Goal: Information Seeking & Learning: Learn about a topic

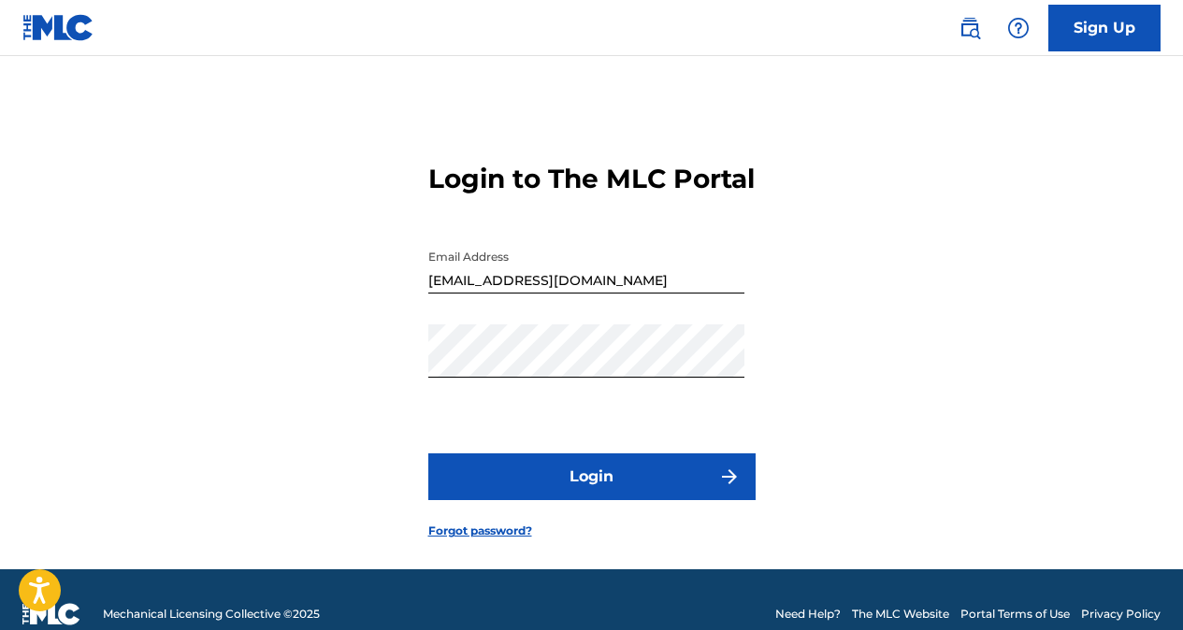
click at [586, 498] on button "Login" at bounding box center [591, 476] width 327 height 47
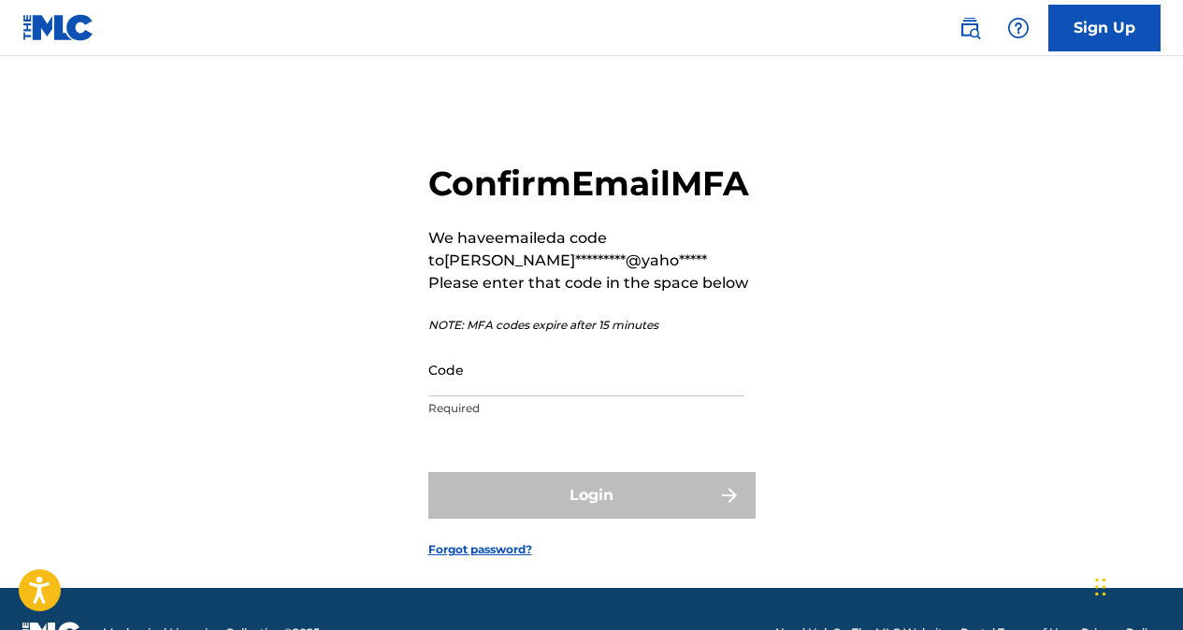
click at [678, 396] on input "Code" at bounding box center [586, 369] width 316 height 53
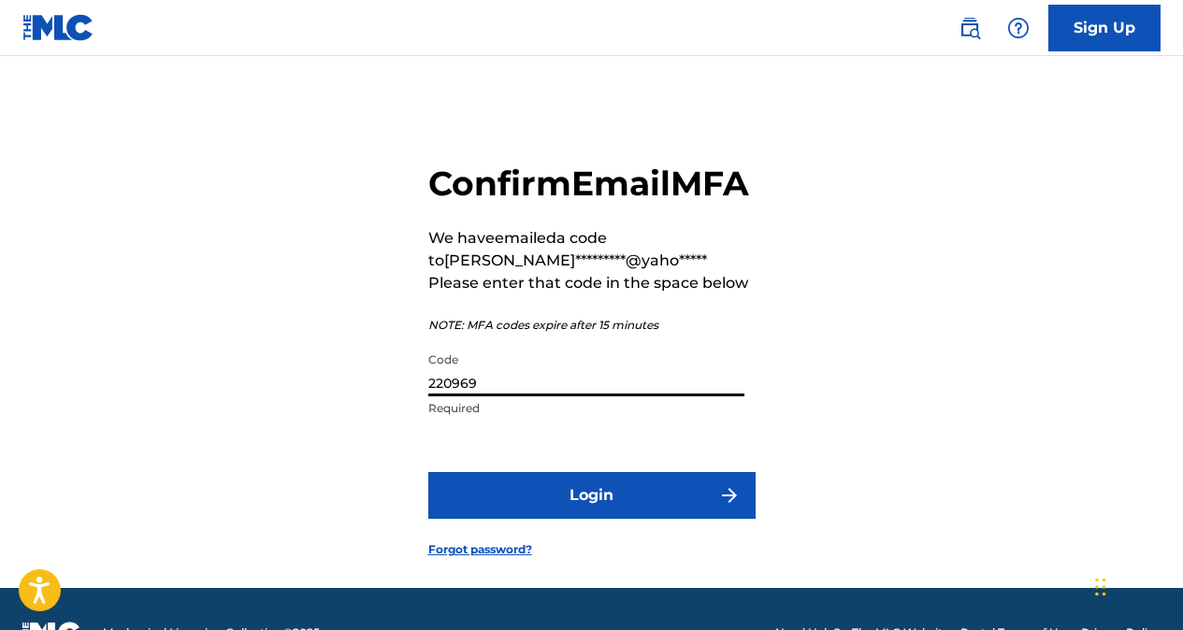
click at [461, 396] on input "220969" at bounding box center [586, 369] width 316 height 53
type input "220696"
click at [526, 519] on button "Login" at bounding box center [591, 495] width 327 height 47
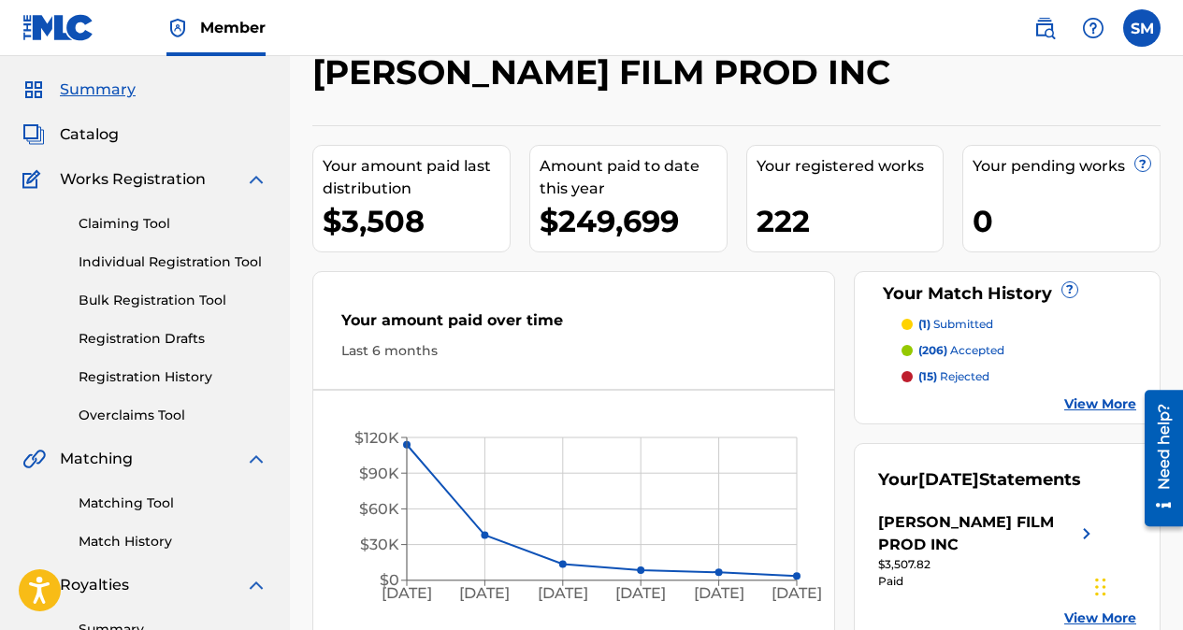
scroll to position [44, 0]
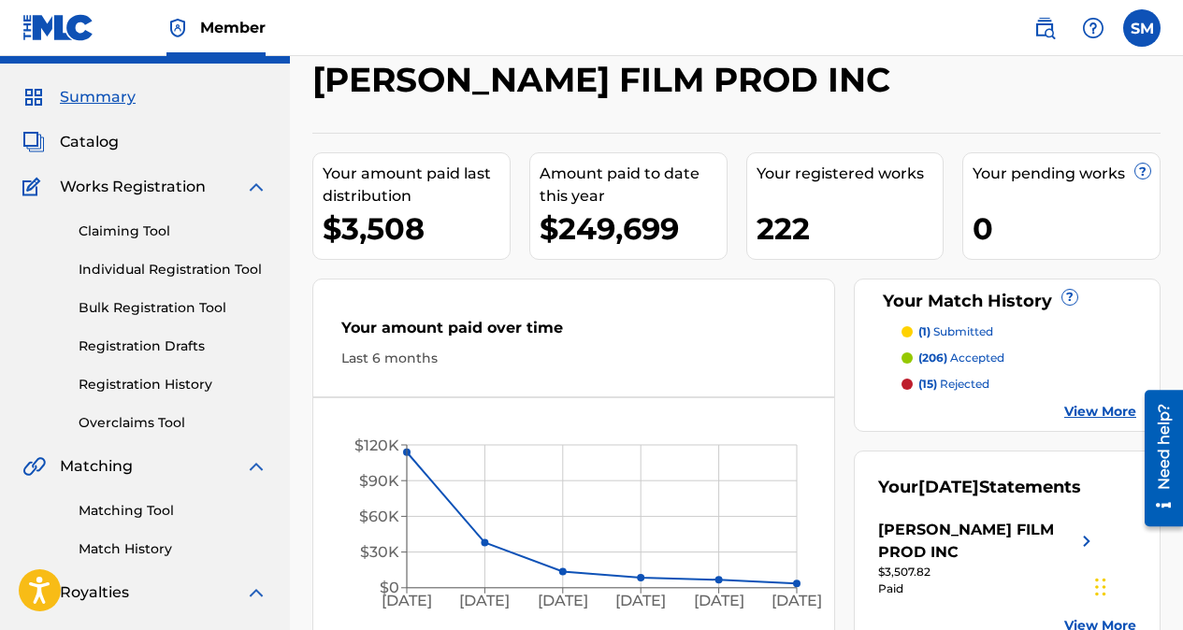
click at [105, 143] on span "Catalog" at bounding box center [89, 142] width 59 height 22
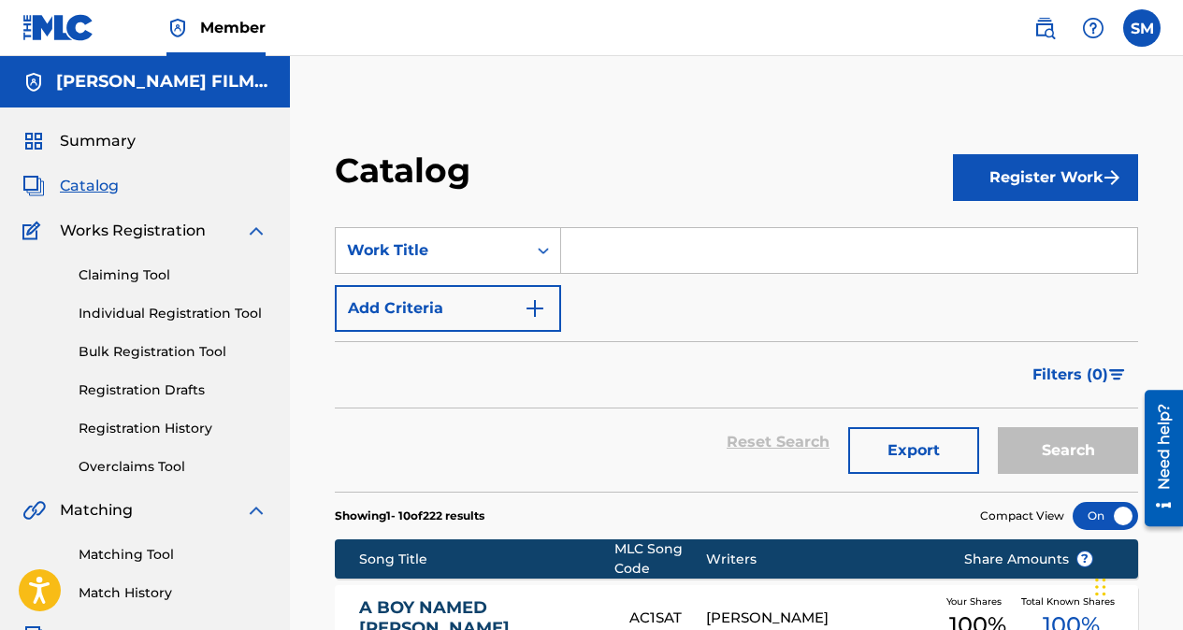
click at [644, 251] on input "Search Form" at bounding box center [849, 250] width 576 height 45
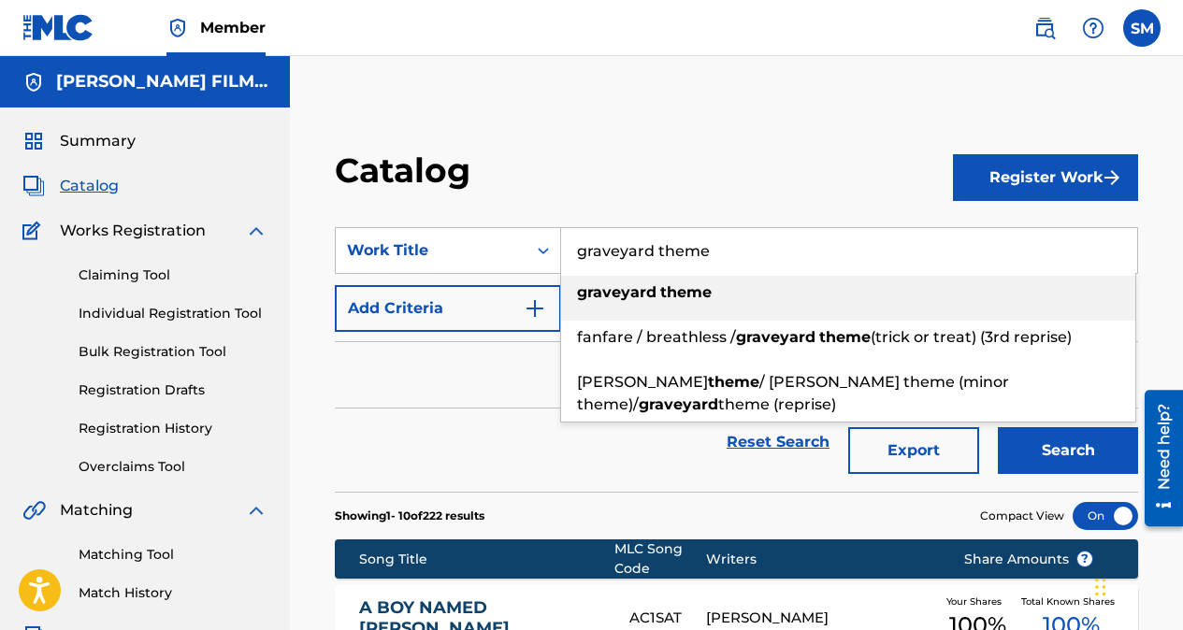
type input "graveyard theme"
click at [674, 303] on div "graveyard theme" at bounding box center [848, 293] width 574 height 34
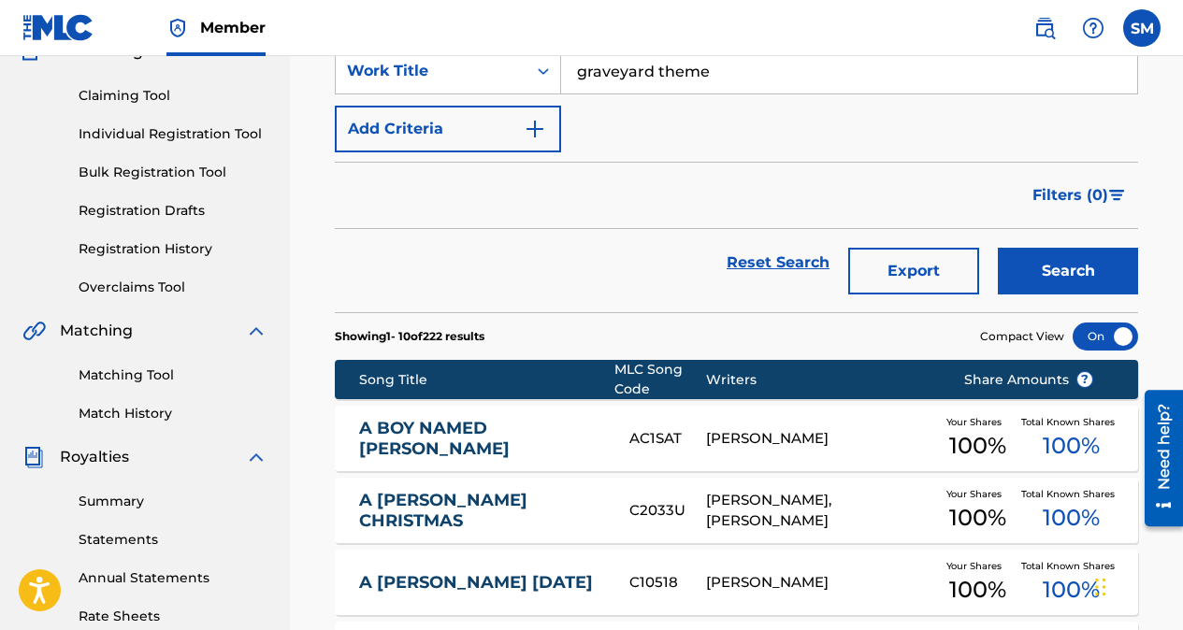
scroll to position [180, 0]
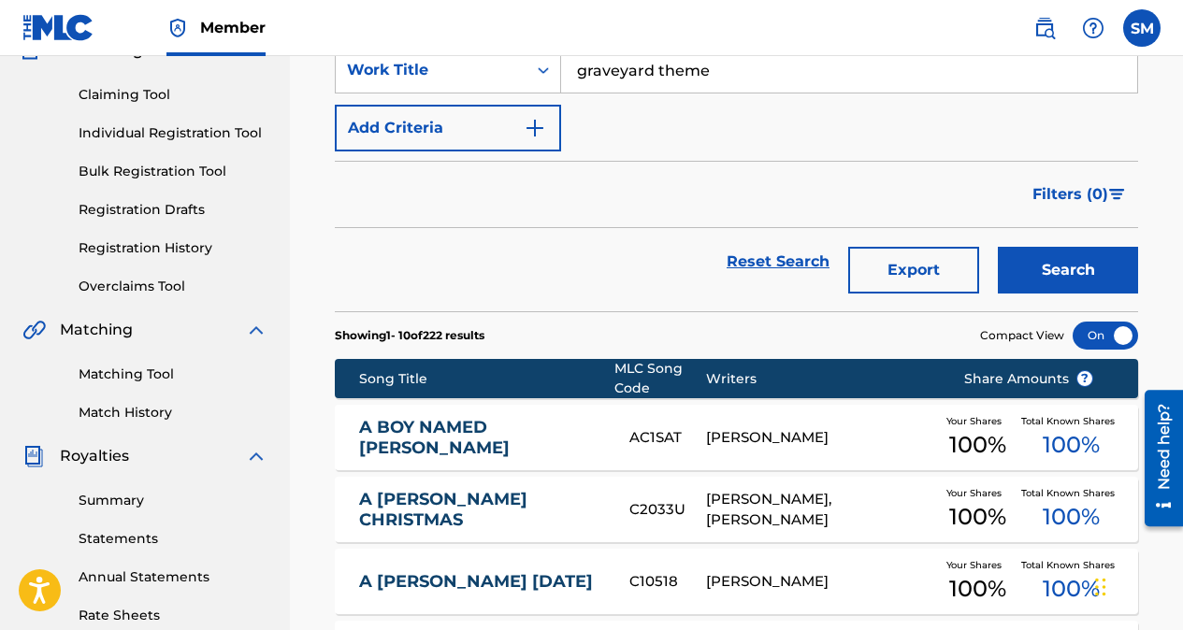
click at [1085, 280] on button "Search" at bounding box center [1068, 270] width 140 height 47
